Goal: Information Seeking & Learning: Learn about a topic

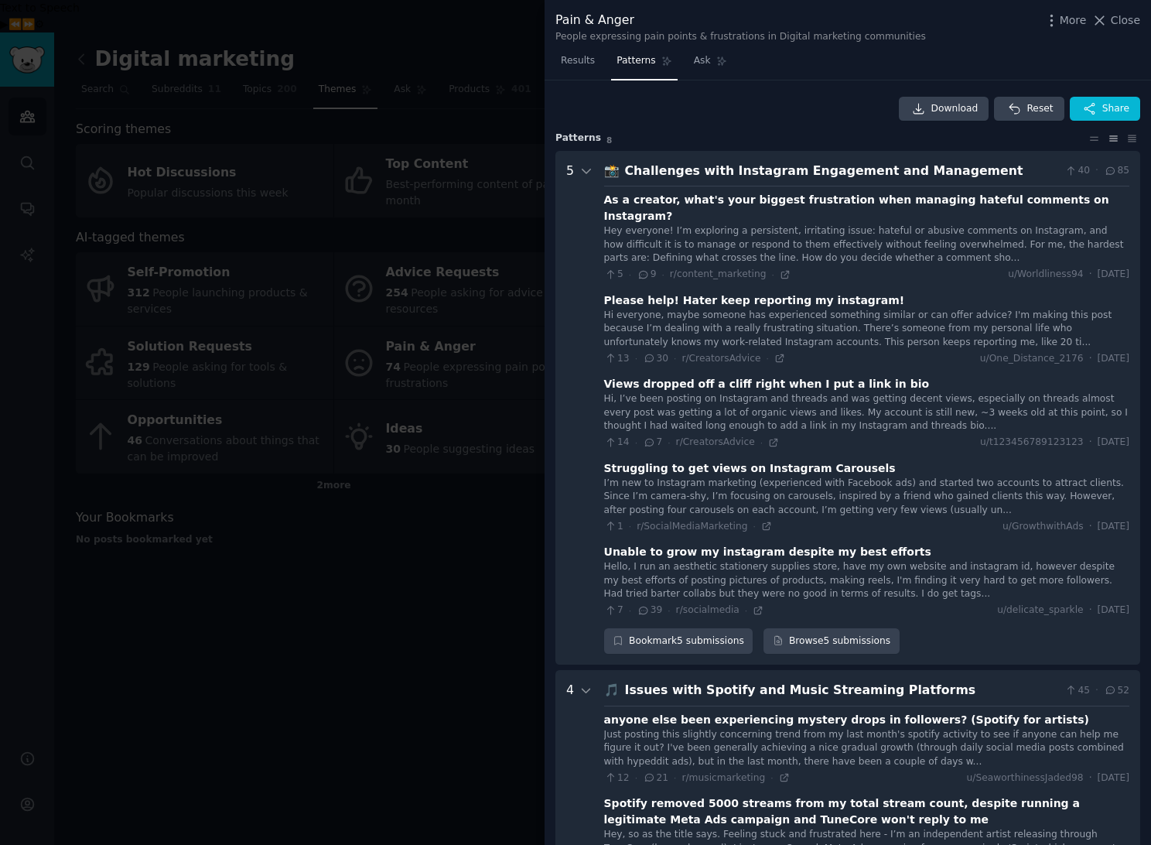
scroll to position [1243, 0]
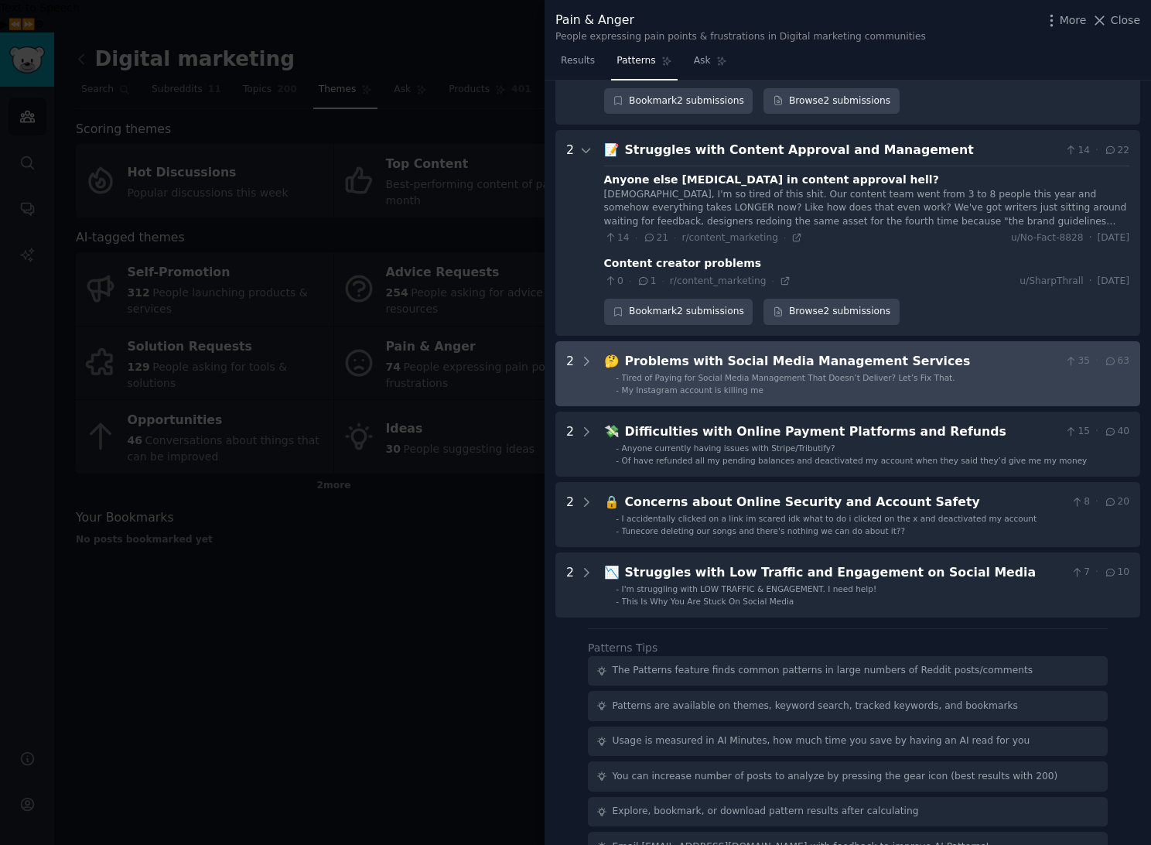
click at [784, 352] on div "Problems with Social Media Management Services" at bounding box center [842, 361] width 434 height 19
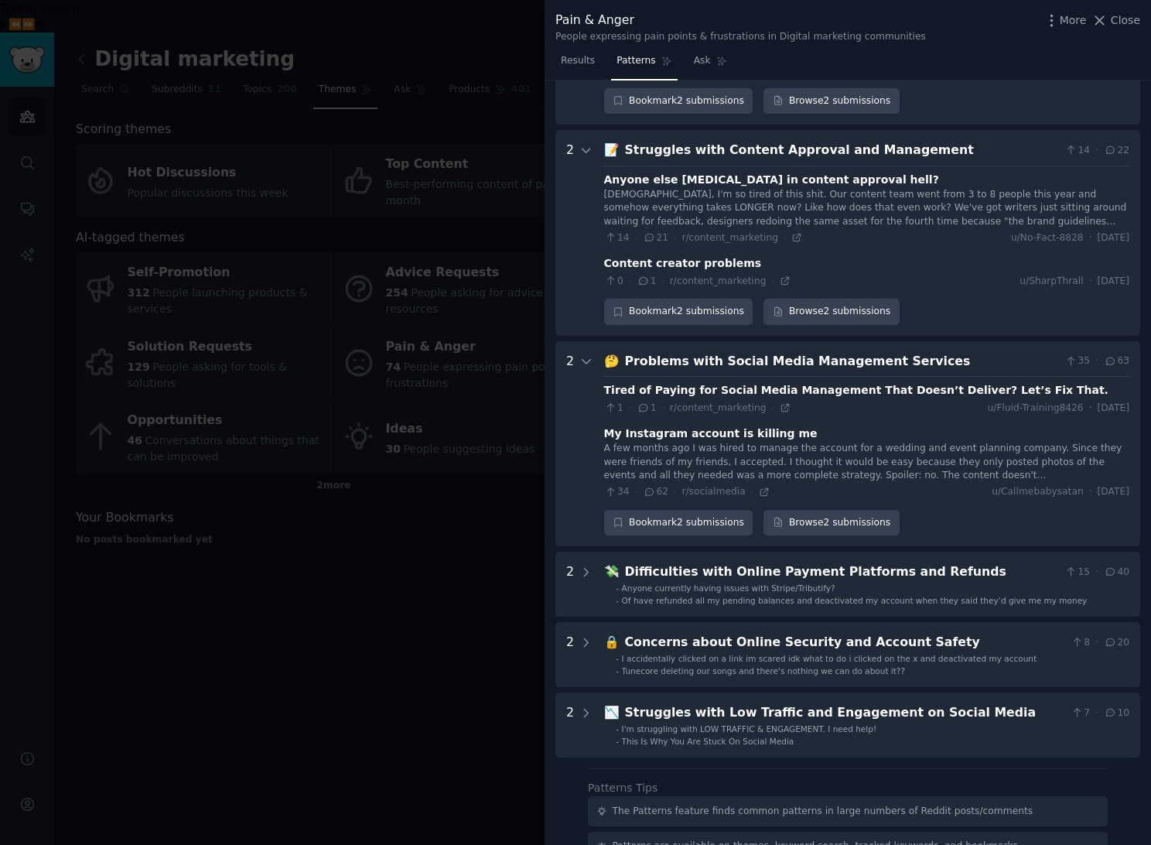
scroll to position [1384, 0]
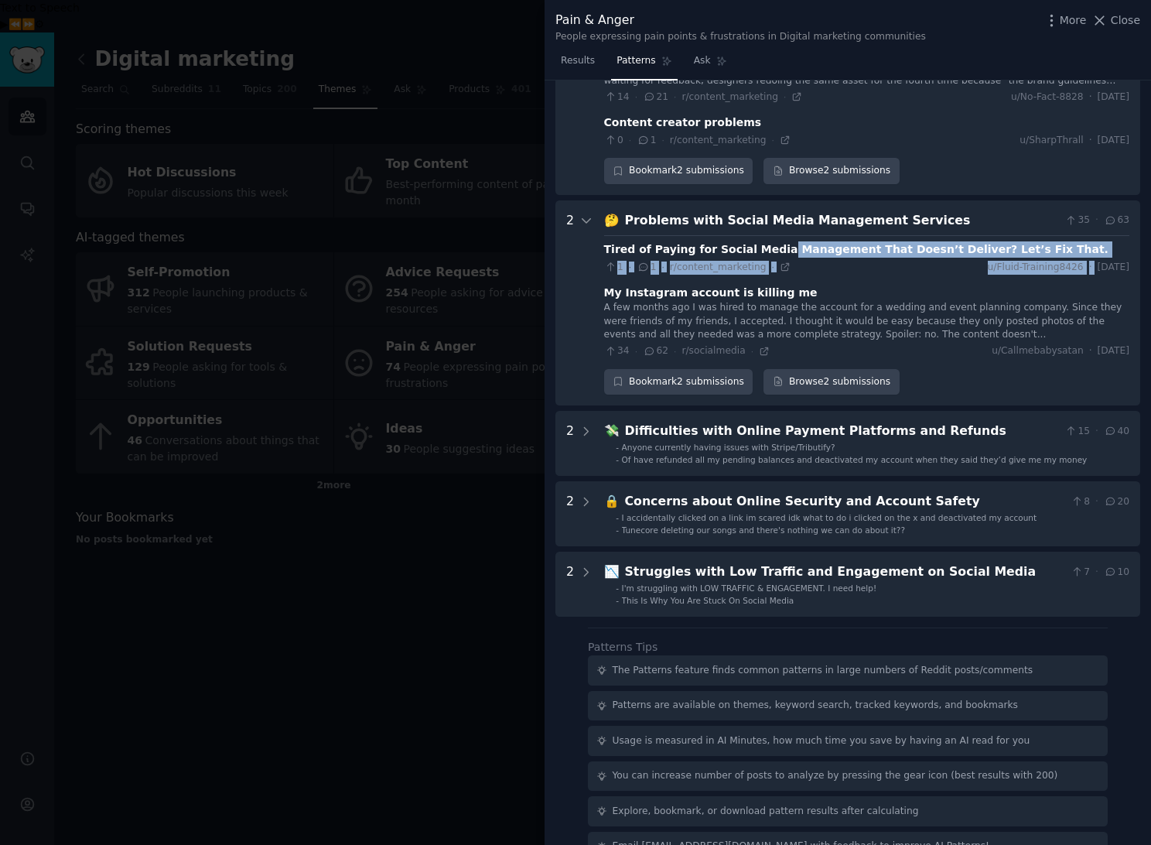
drag, startPoint x: 767, startPoint y: 216, endPoint x: 1102, endPoint y: 226, distance: 335.1
click at [1102, 241] on div "Tired of Paying for Social Media Management That Doesn’t Deliver? Let’s Fix Tha…" at bounding box center [866, 257] width 525 height 32
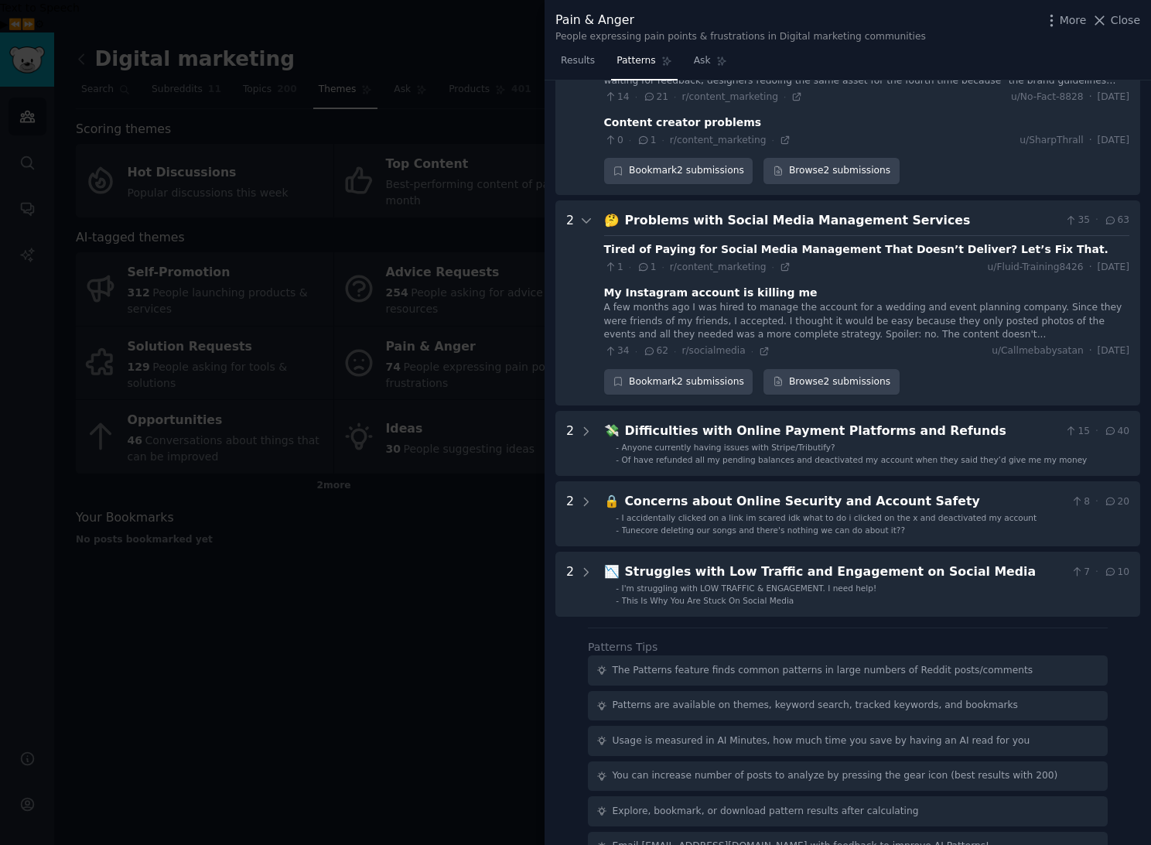
click at [975, 301] on div "A few months ago I was hired to manage the account for a wedding and event plan…" at bounding box center [866, 321] width 525 height 41
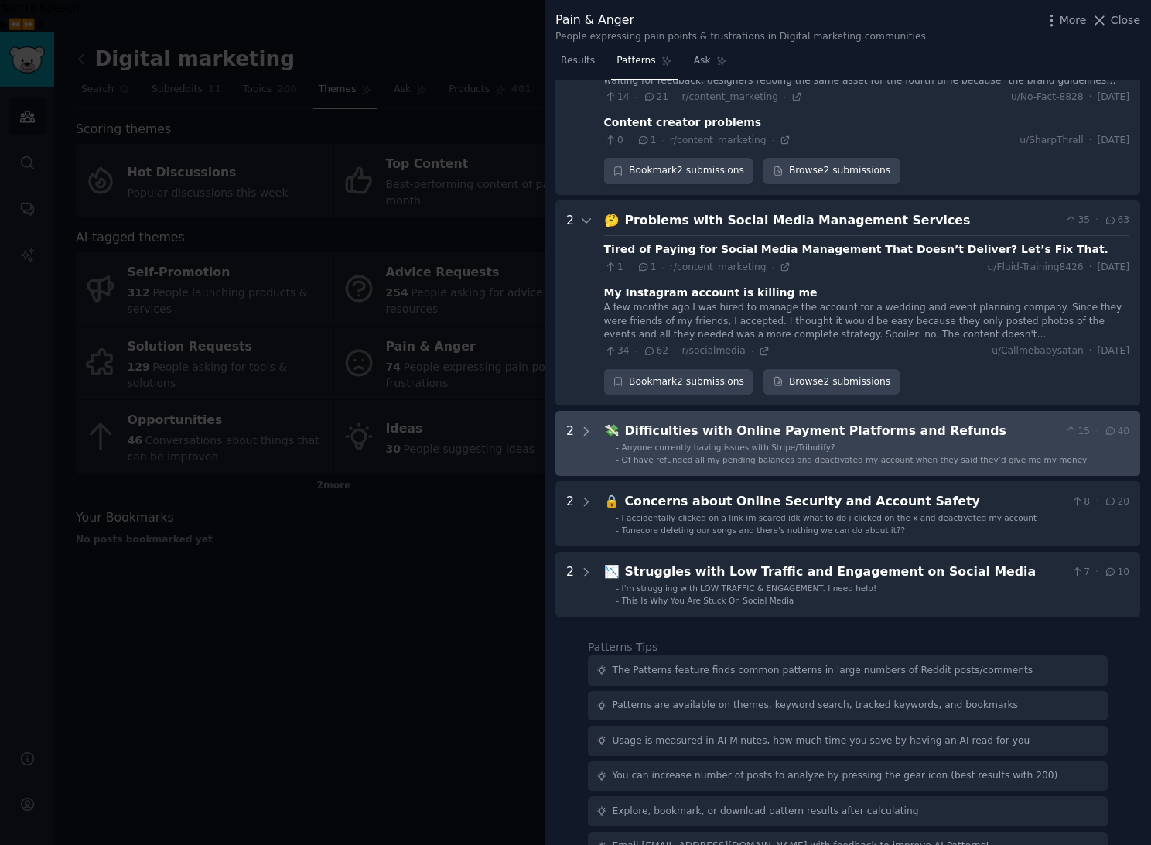
click at [692, 422] on div "Difficulties with Online Payment Platforms and Refunds" at bounding box center [842, 431] width 434 height 19
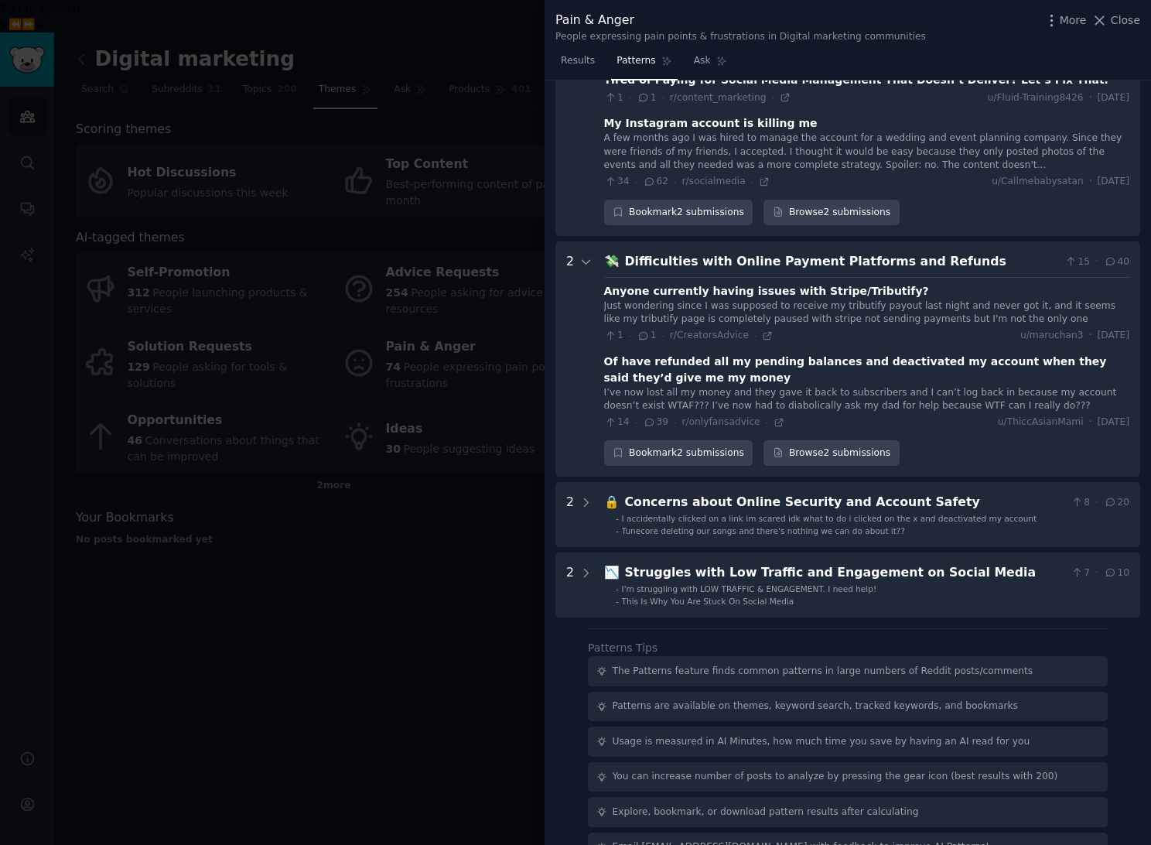
scroll to position [1554, 0]
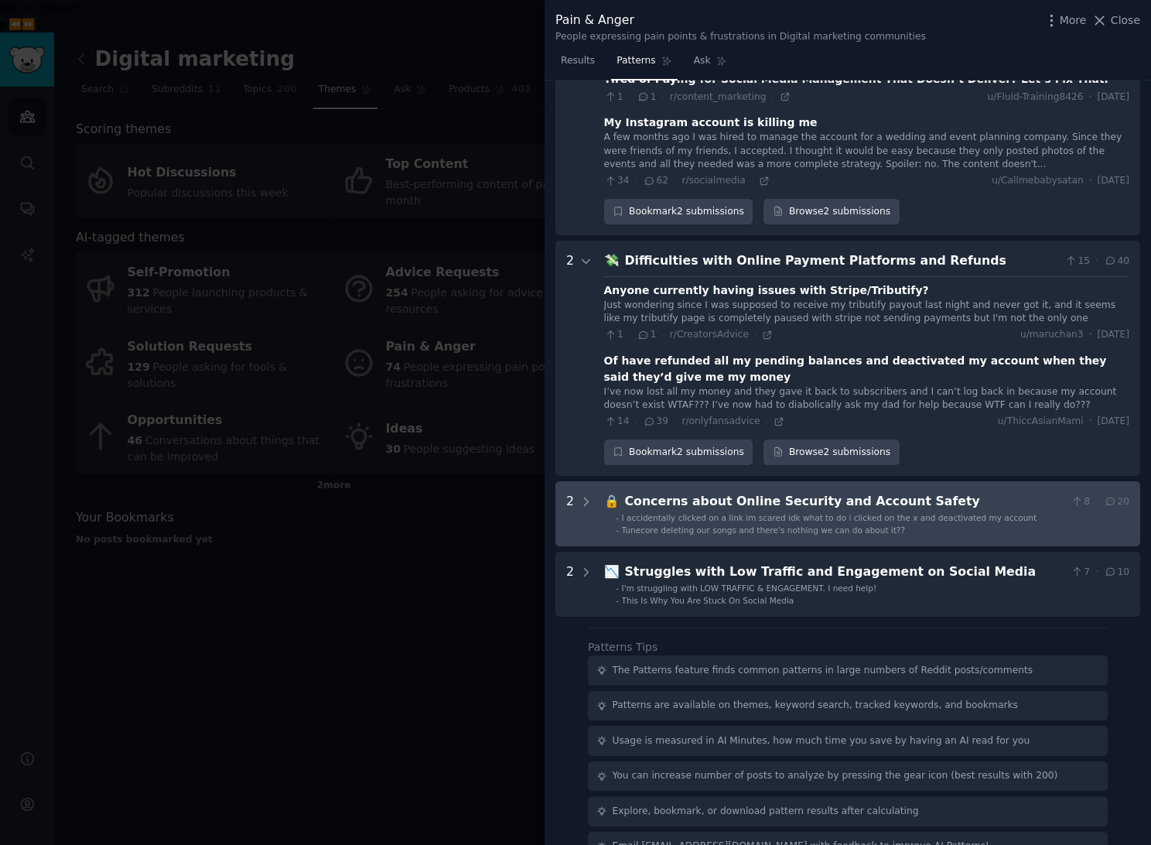
click at [759, 513] on span "I accidentally clicked on a link im scared idk what to do i clicked on the x an…" at bounding box center [829, 517] width 415 height 9
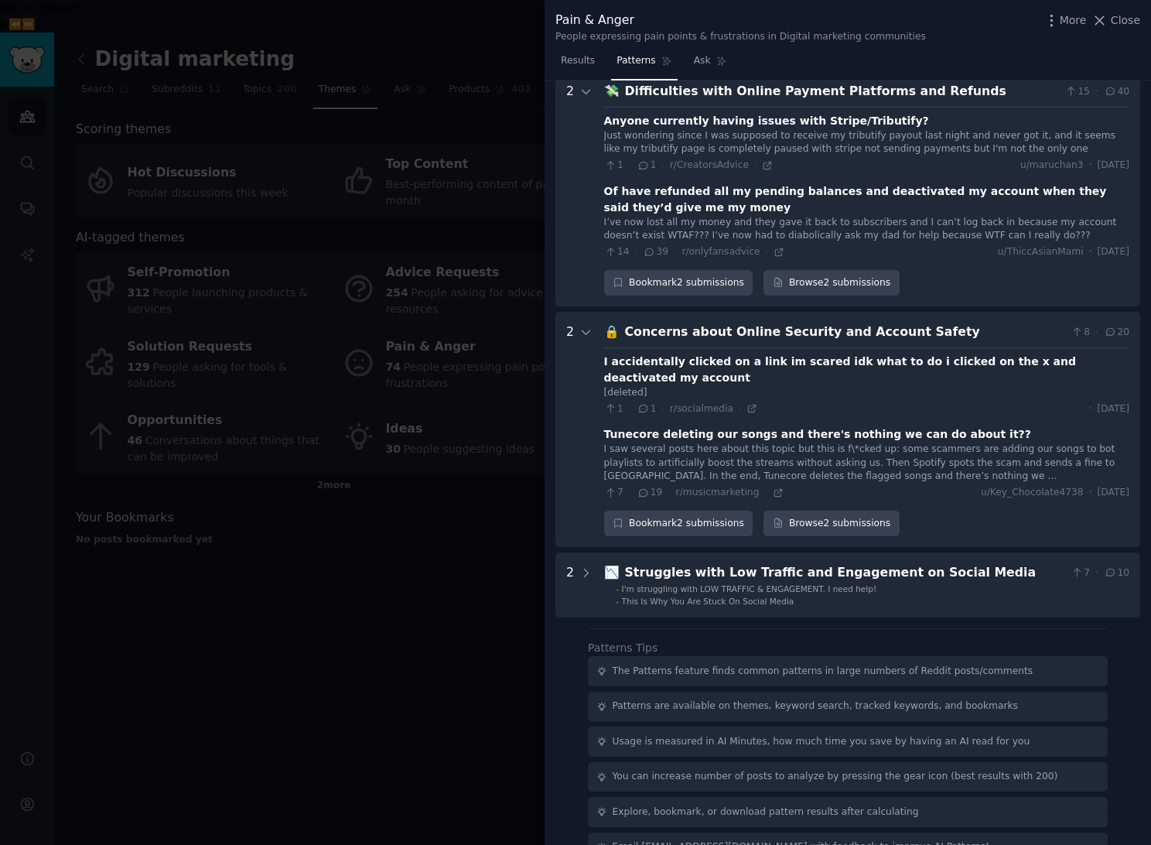
scroll to position [1724, 0]
click at [395, 489] on div at bounding box center [575, 422] width 1151 height 845
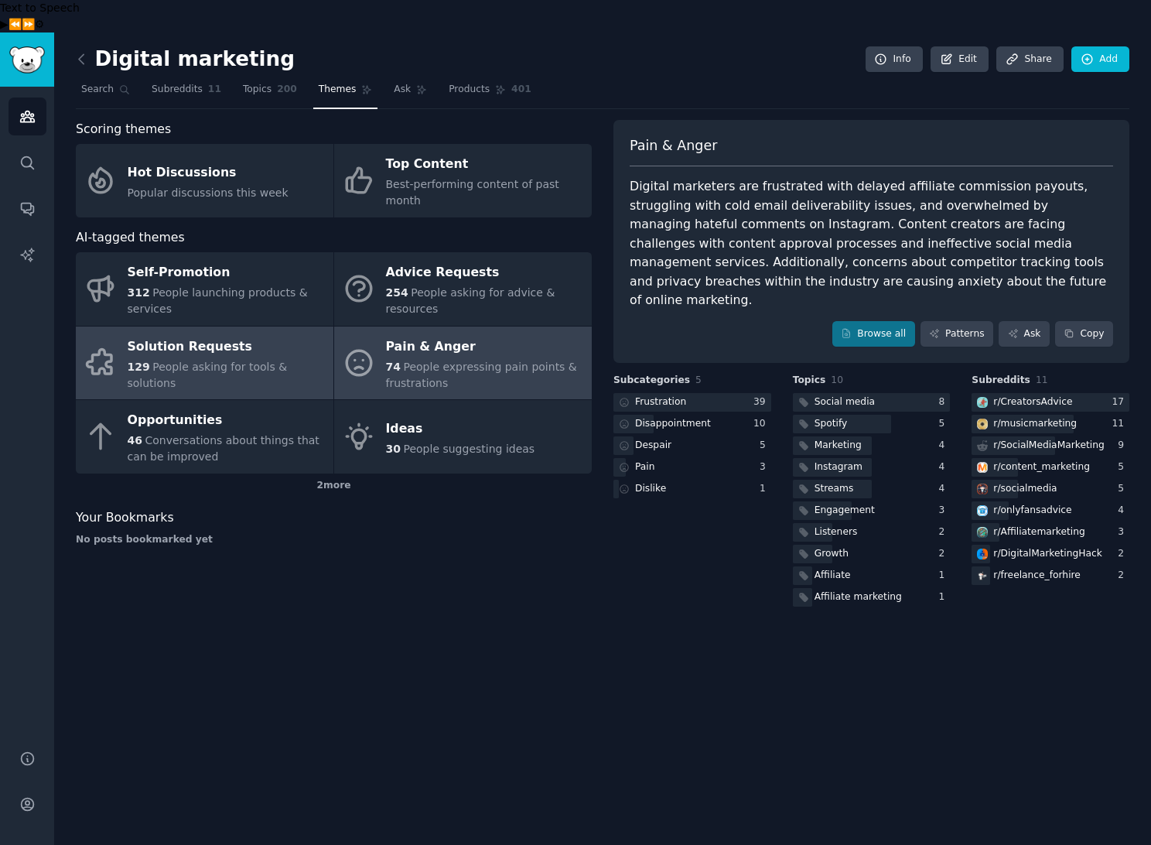
click at [173, 334] on div "Solution Requests" at bounding box center [227, 346] width 198 height 25
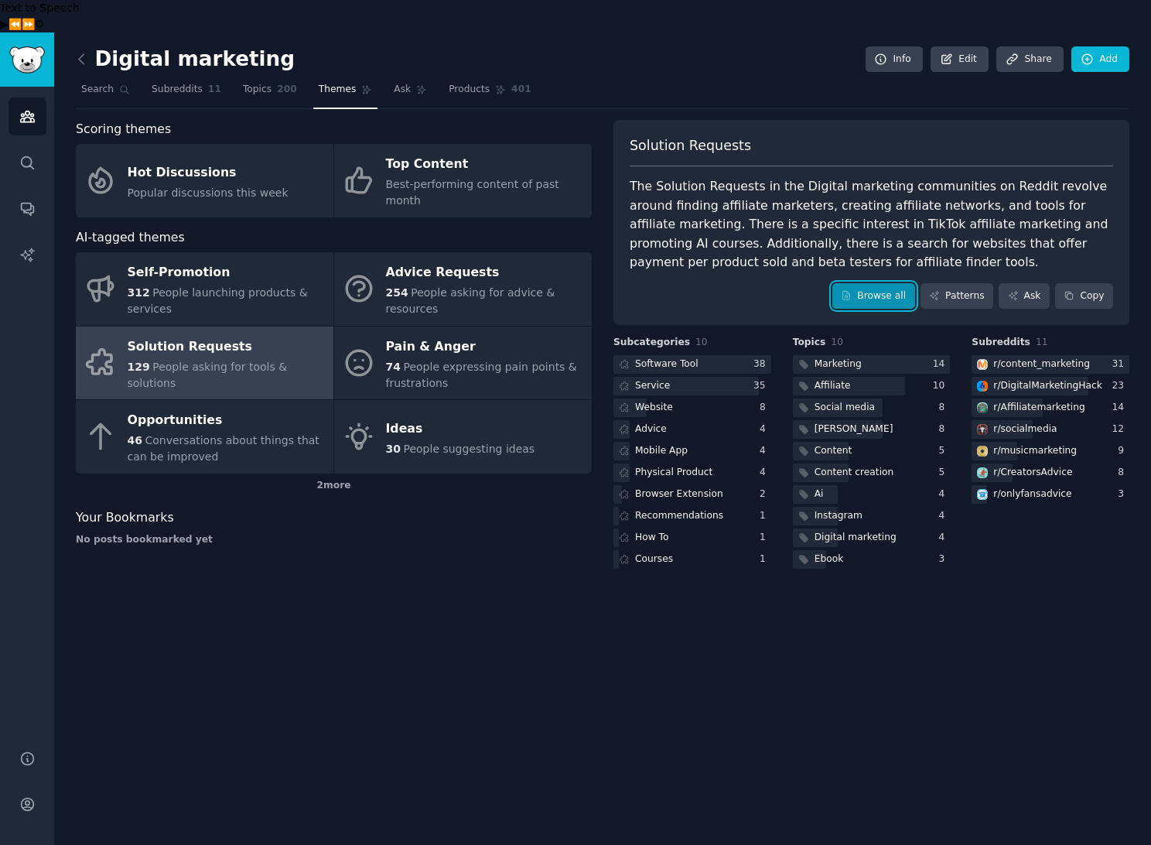
click at [871, 283] on link "Browse all" at bounding box center [873, 296] width 83 height 26
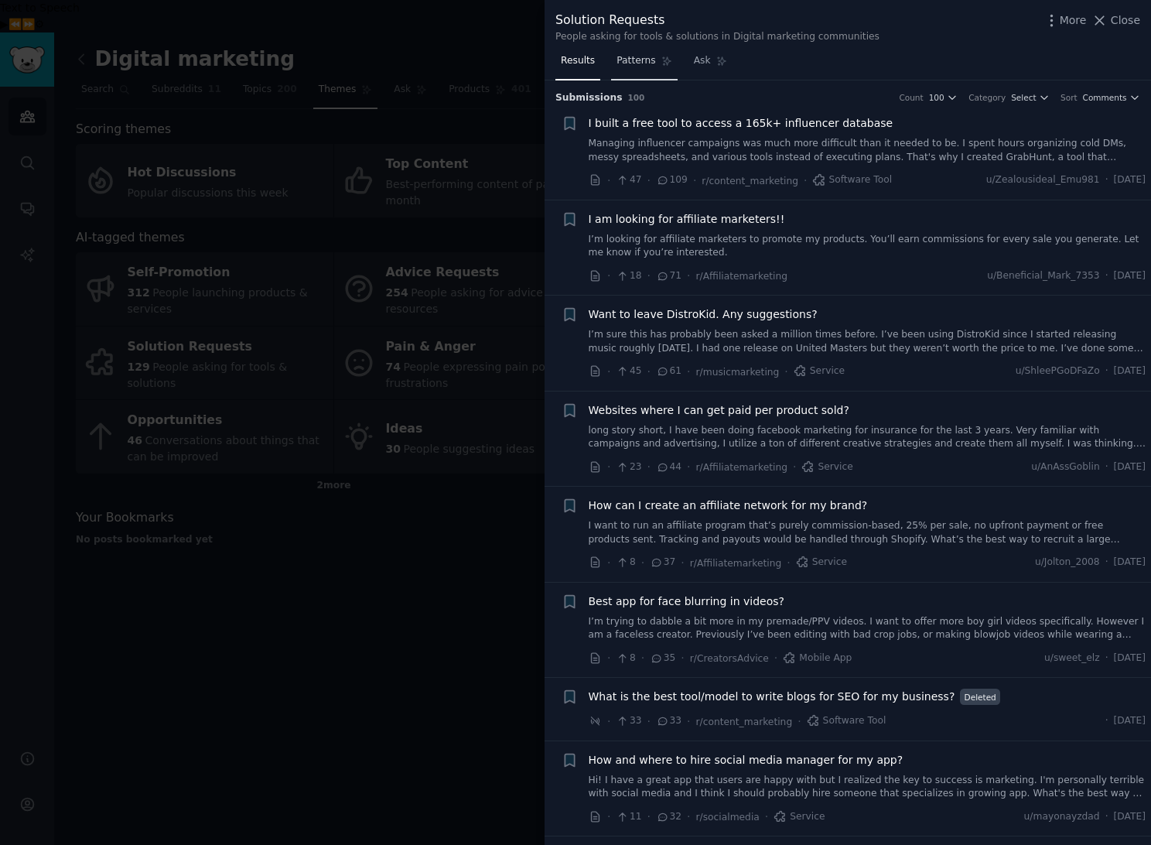
click at [630, 60] on span "Patterns" at bounding box center [635, 61] width 39 height 14
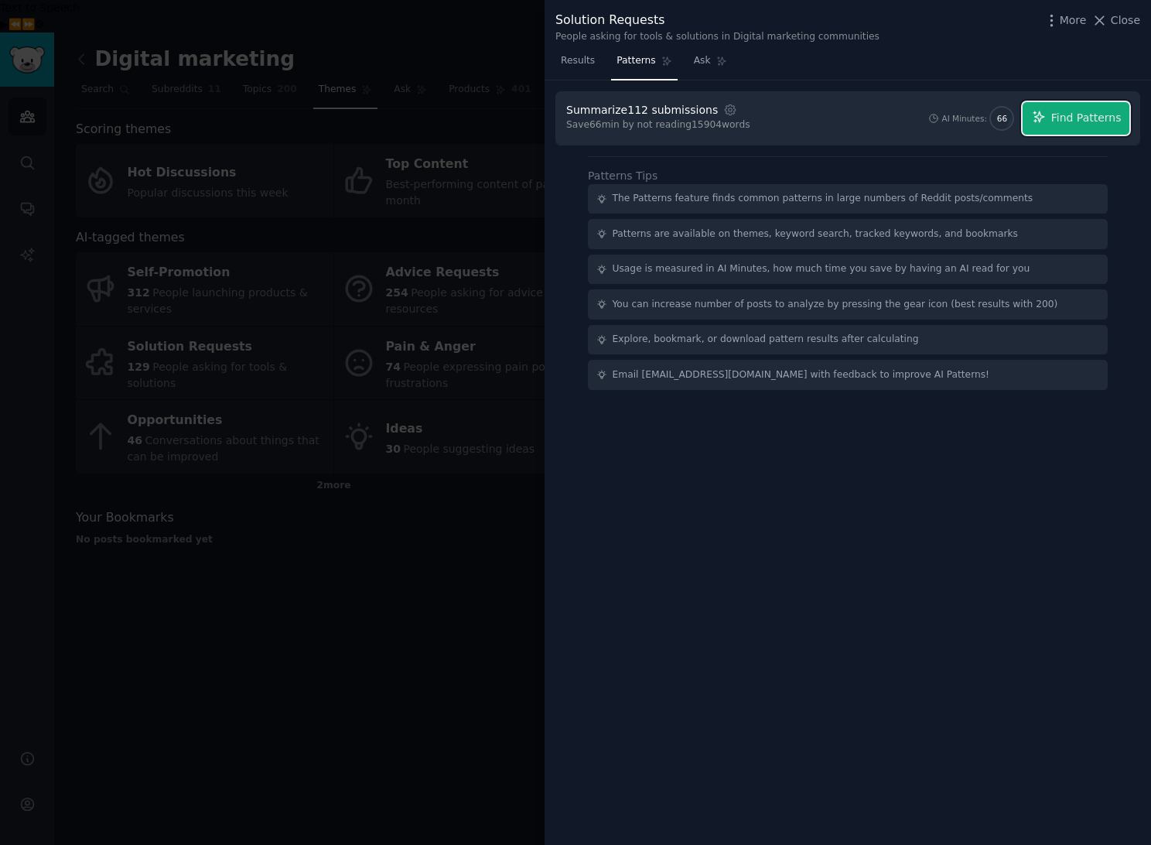
click at [1116, 115] on span "Find Patterns" at bounding box center [1086, 118] width 70 height 16
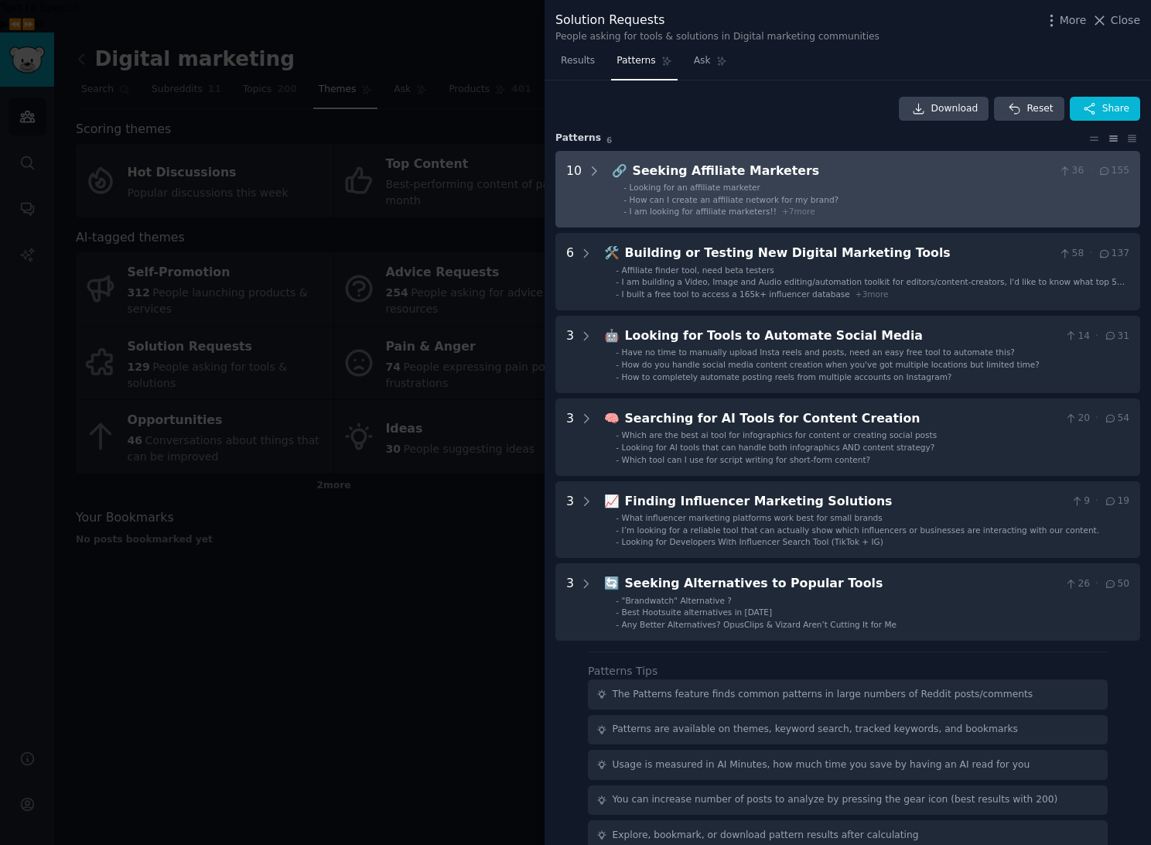
click at [748, 199] on span "How can I create an affiliate network for my brand?" at bounding box center [735, 199] width 210 height 9
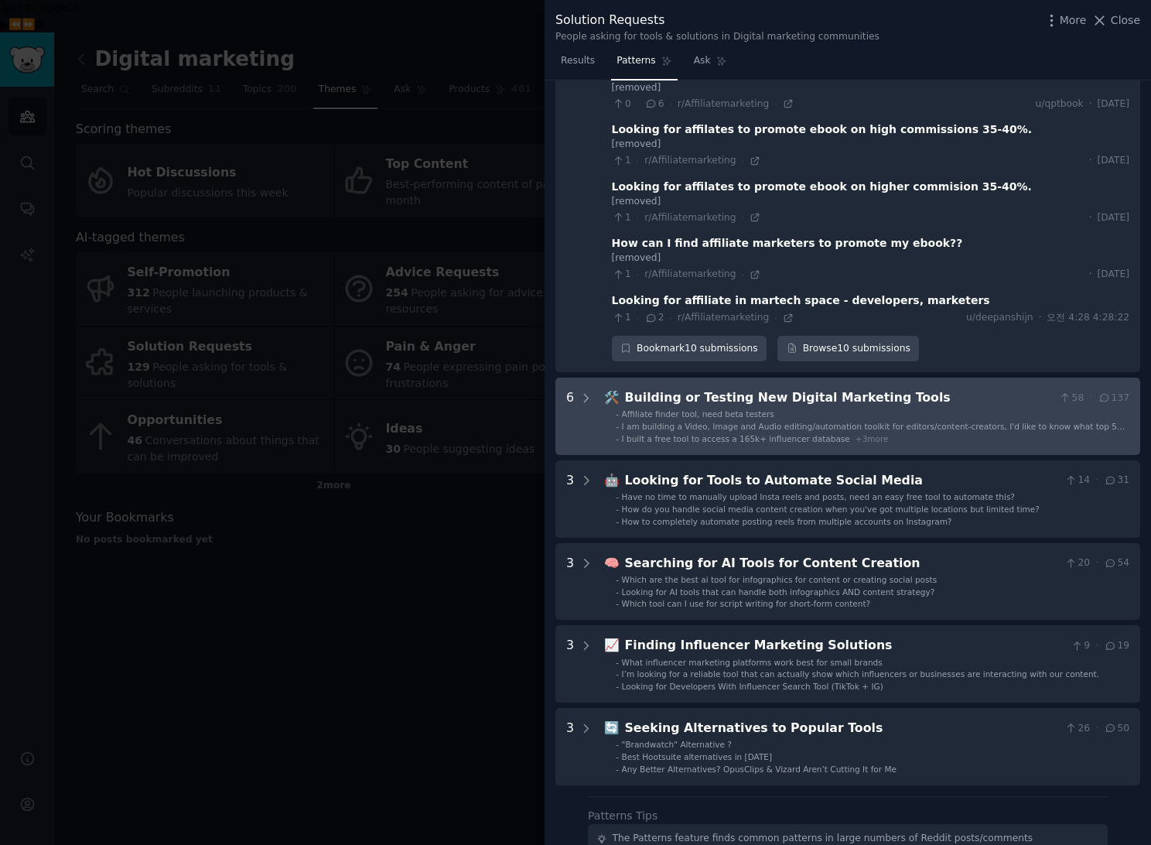
scroll to position [468, 0]
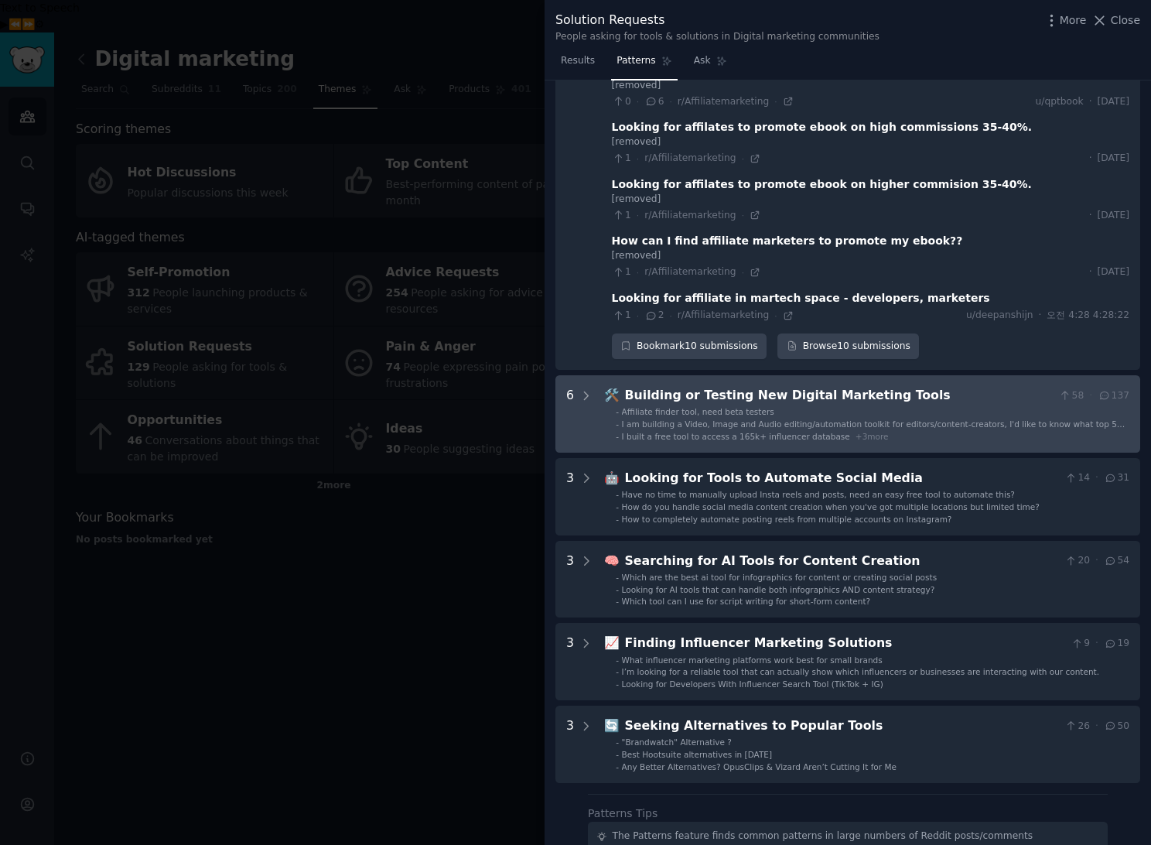
click at [779, 419] on span "I am building a Video, Image and Audio editing/automation toolkit for editors/c…" at bounding box center [874, 429] width 504 height 20
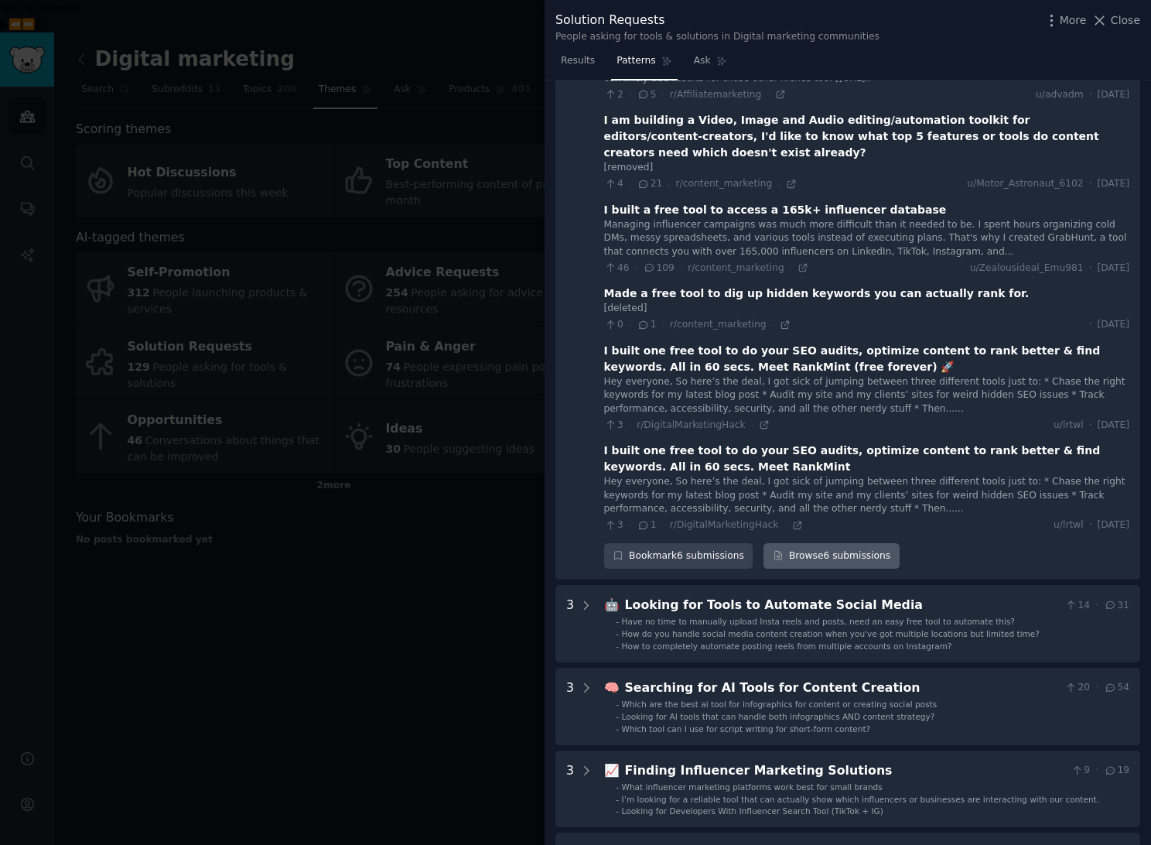
scroll to position [862, 0]
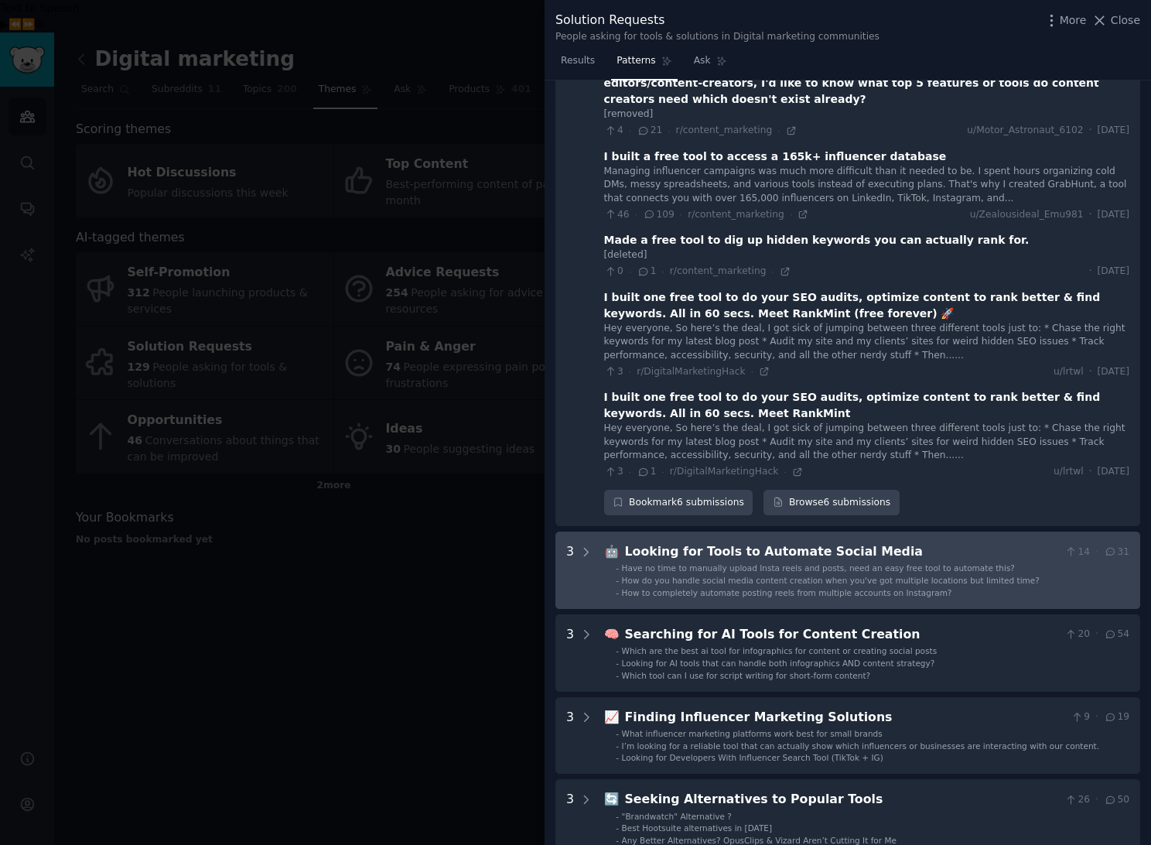
click at [818, 542] on div "Looking for Tools to Automate Social Media" at bounding box center [842, 551] width 434 height 19
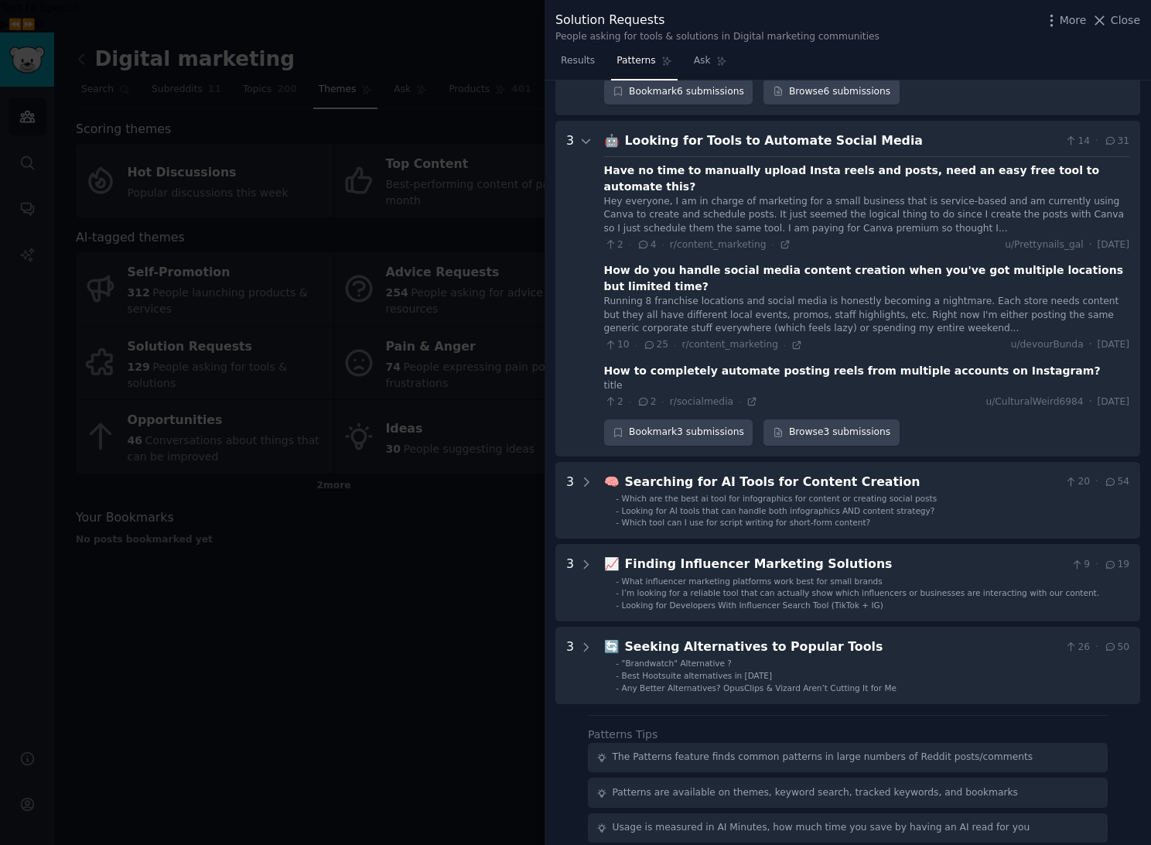
scroll to position [1318, 0]
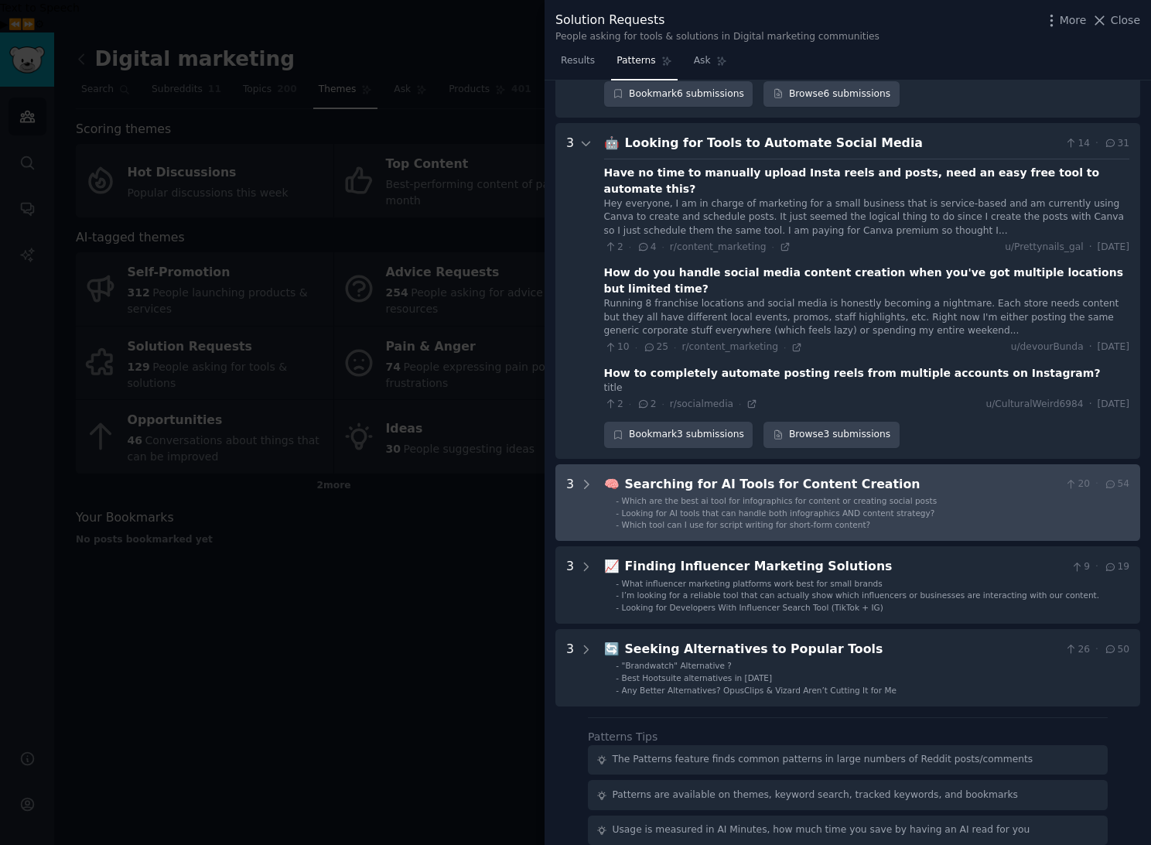
click at [828, 507] on div "Looking for AI tools that can handle both infographics AND content strategy?" at bounding box center [778, 512] width 313 height 11
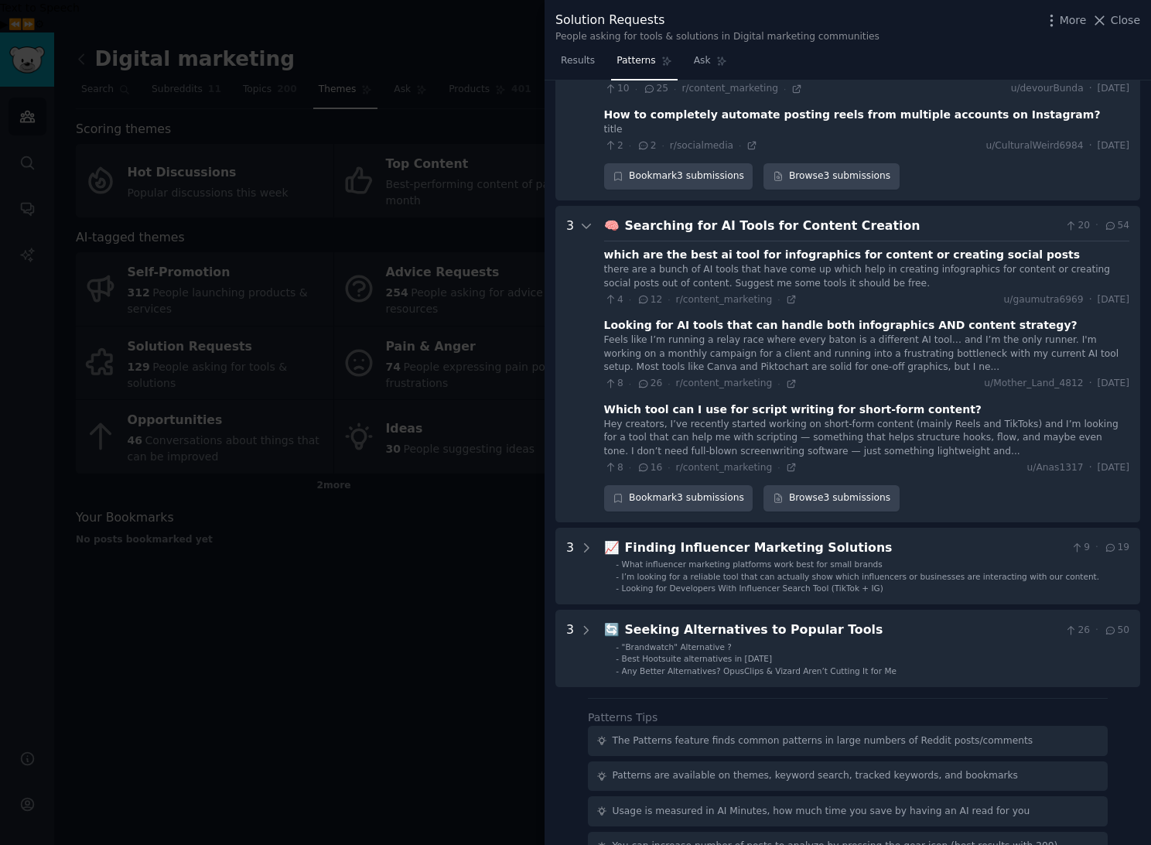
scroll to position [1647, 0]
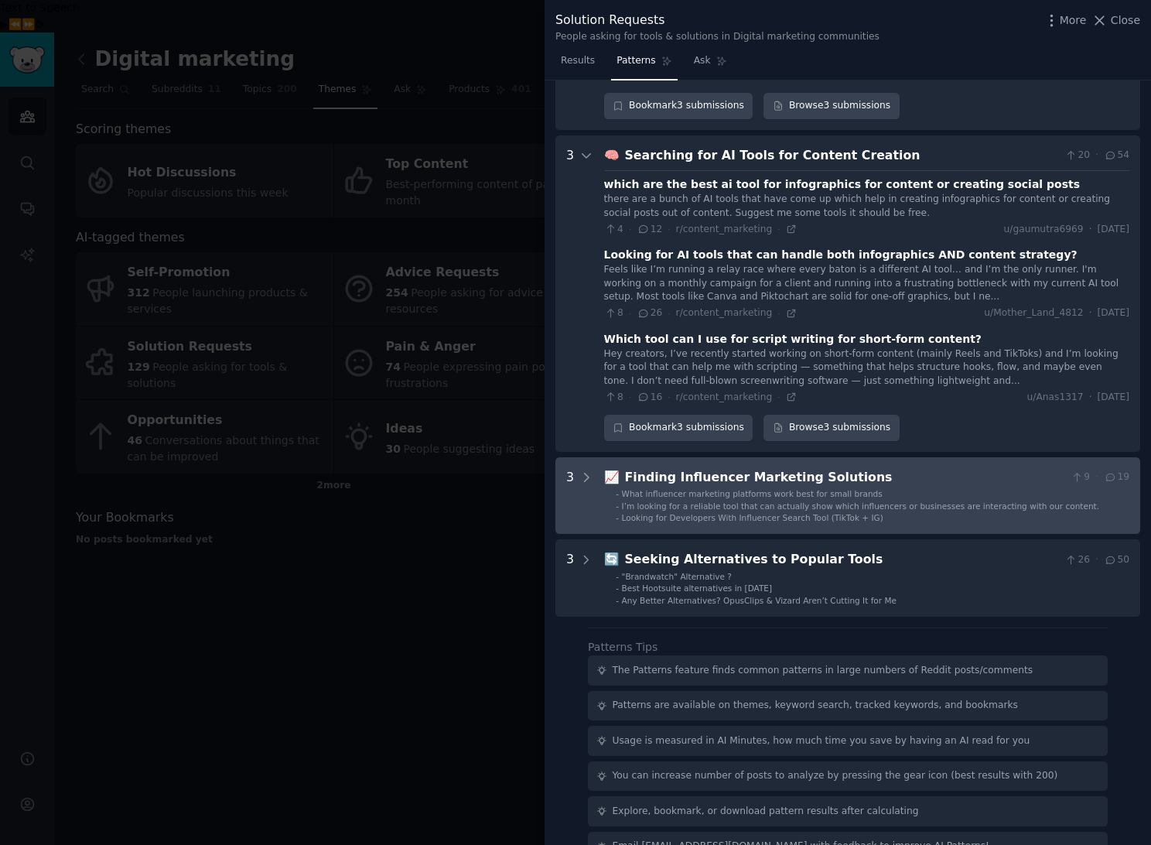
click at [828, 513] on span "Looking for Developers With Influencer Search Tool (TikTok + IG)" at bounding box center [752, 517] width 261 height 9
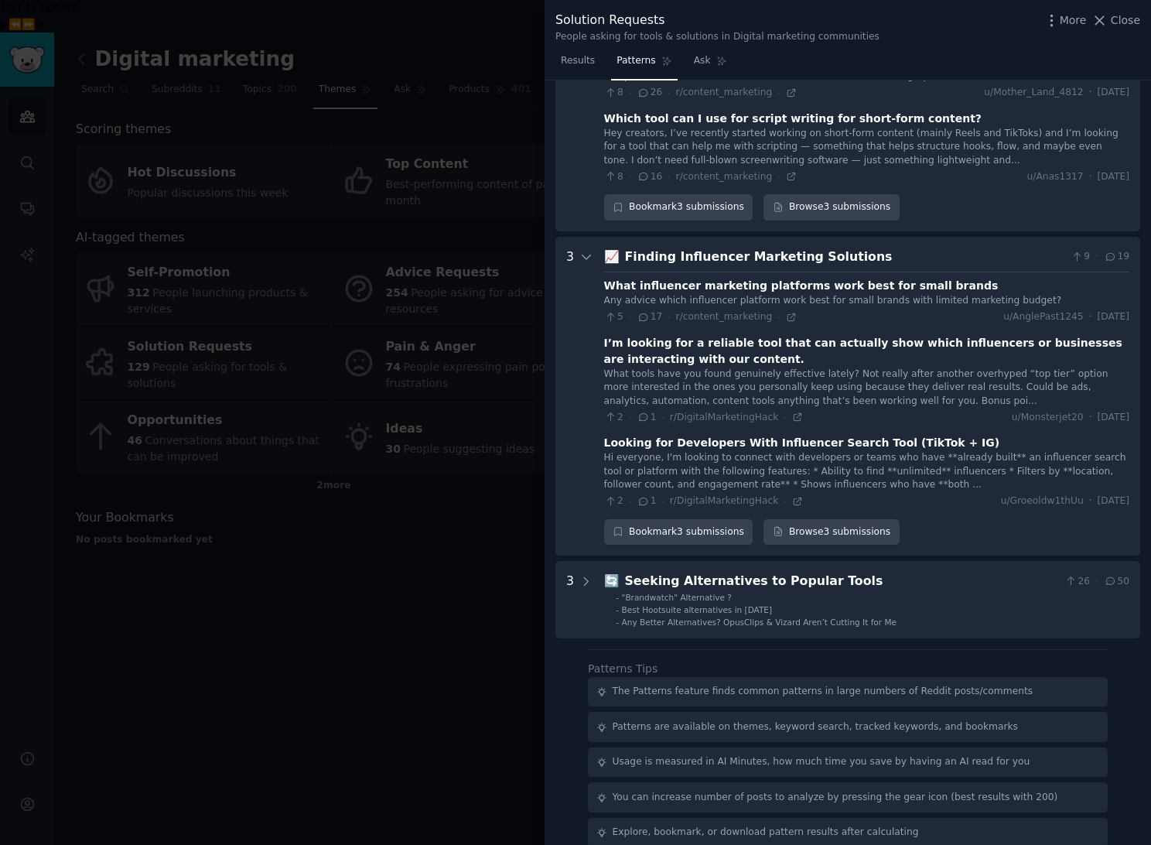
scroll to position [1888, 0]
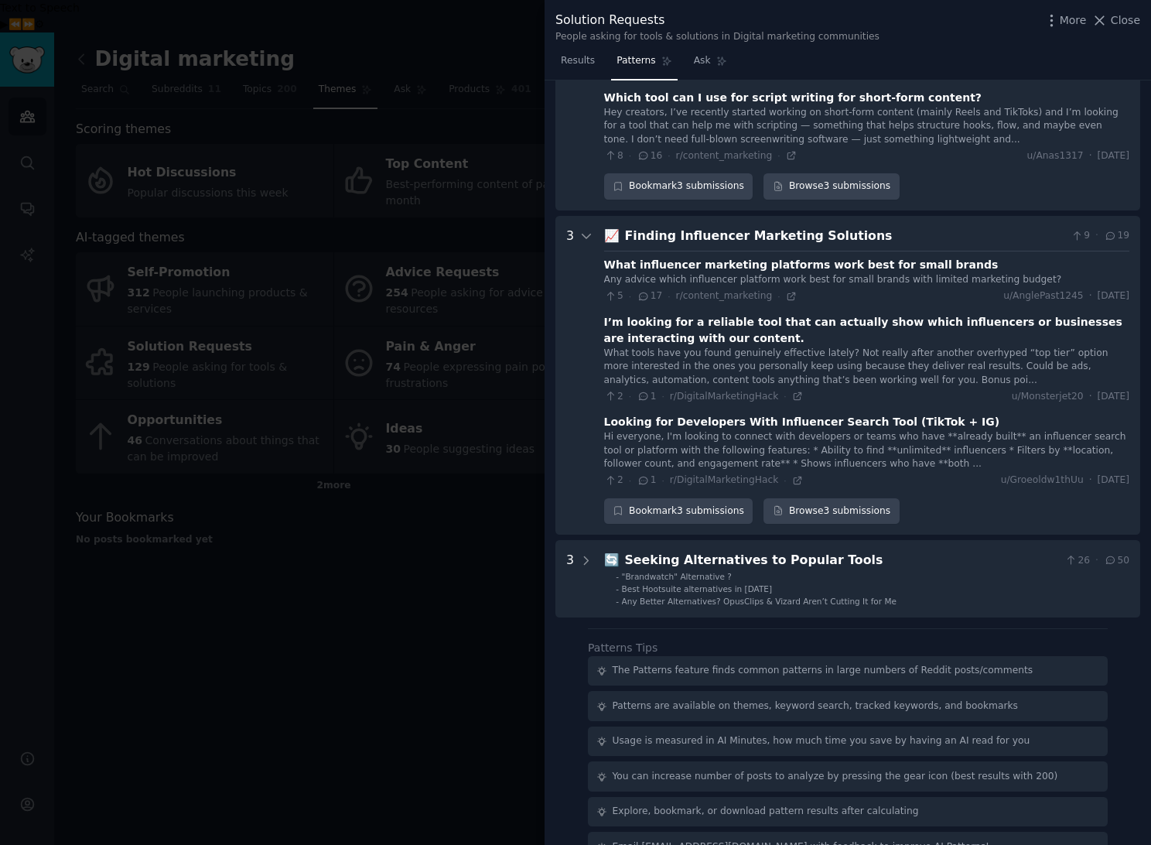
click at [799, 227] on div "Finding Influencer Marketing Solutions" at bounding box center [845, 236] width 440 height 19
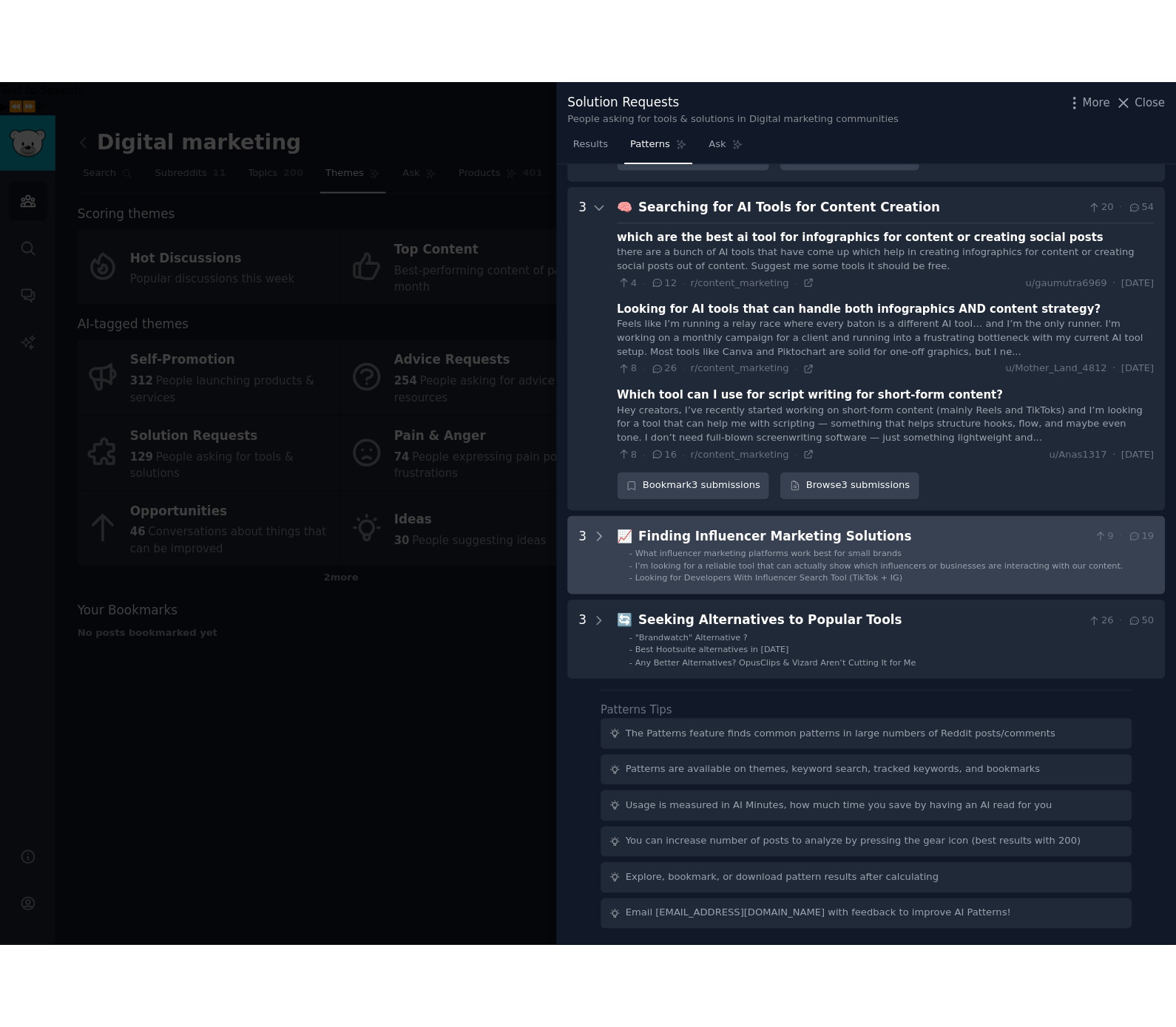
scroll to position [1575, 0]
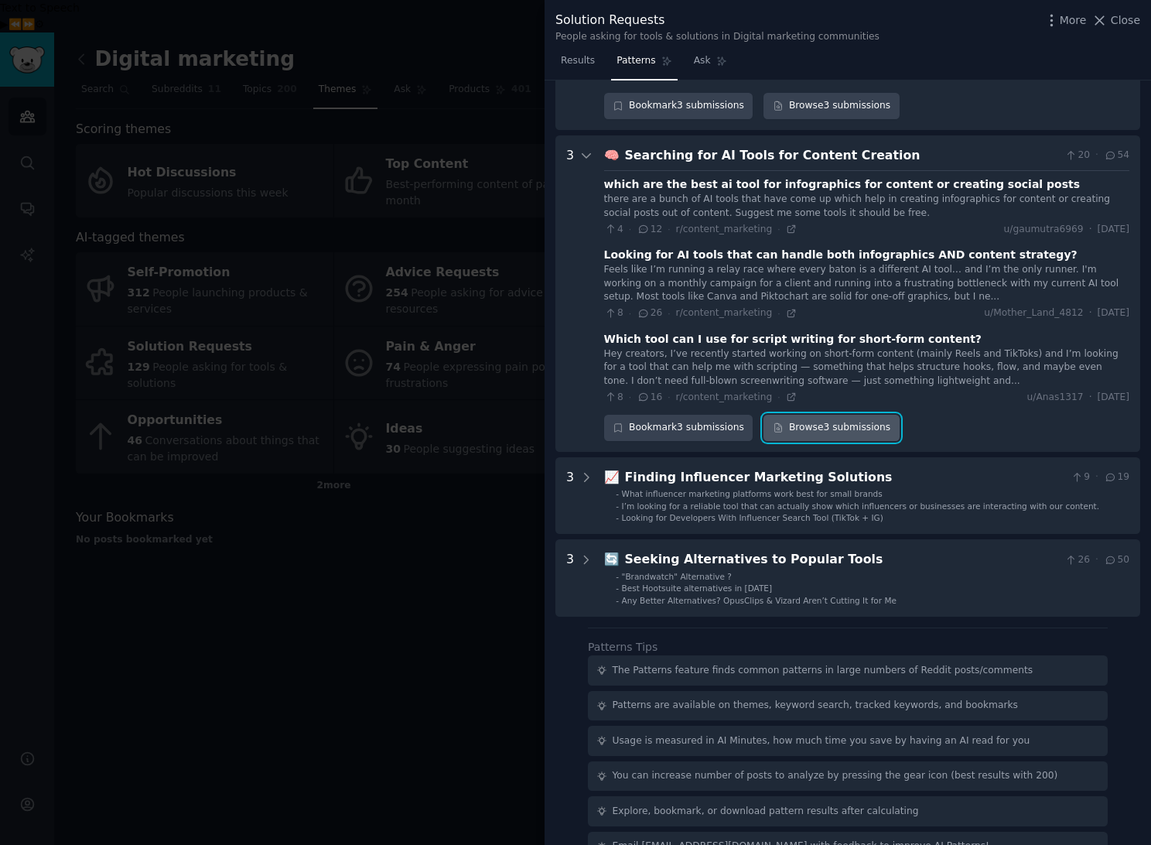
click at [876, 415] on link "Browse 3 submissions" at bounding box center [830, 428] width 135 height 26
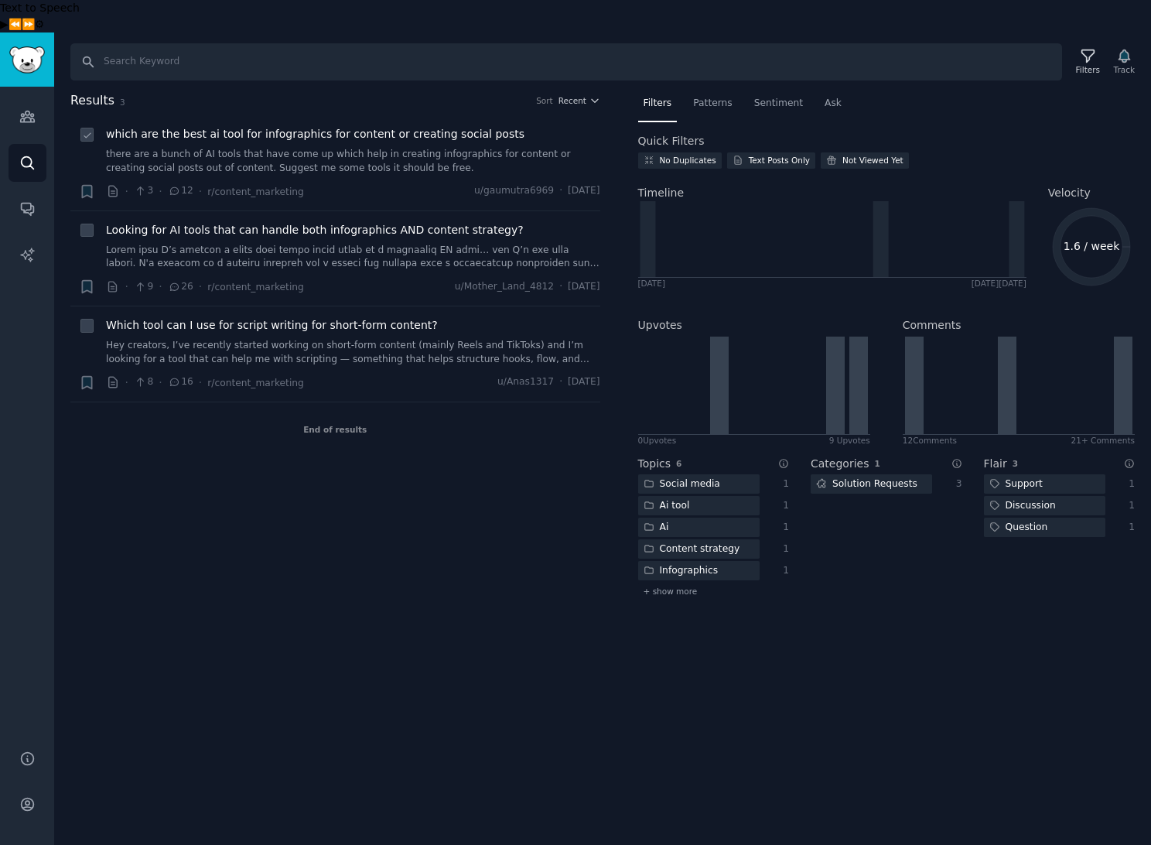
click at [178, 126] on span "which are the best ai tool for infographics for content or creating social posts" at bounding box center [315, 134] width 418 height 16
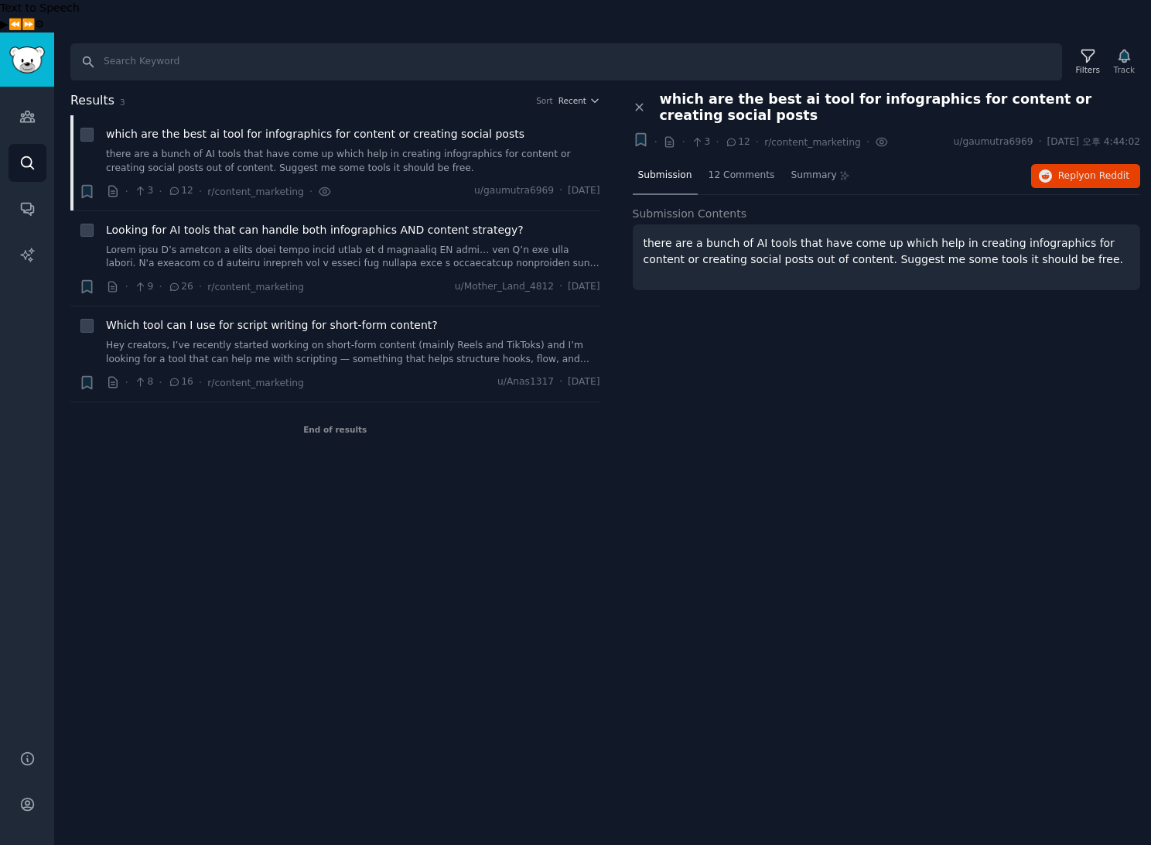
click at [859, 91] on span "which are the best ai tool for infographics for content or creating social posts" at bounding box center [900, 107] width 481 height 32
click at [726, 235] on p "there are a bunch of AI tools that have come up which help in creating infograp…" at bounding box center [887, 251] width 487 height 32
click at [693, 206] on span "Submission Contents" at bounding box center [690, 214] width 114 height 16
click at [936, 486] on div "Search Filters Track Results 3 Sort Recent + which are the best ai tool for inf…" at bounding box center [602, 454] width 1097 height 845
